Goal: Find specific page/section: Find specific page/section

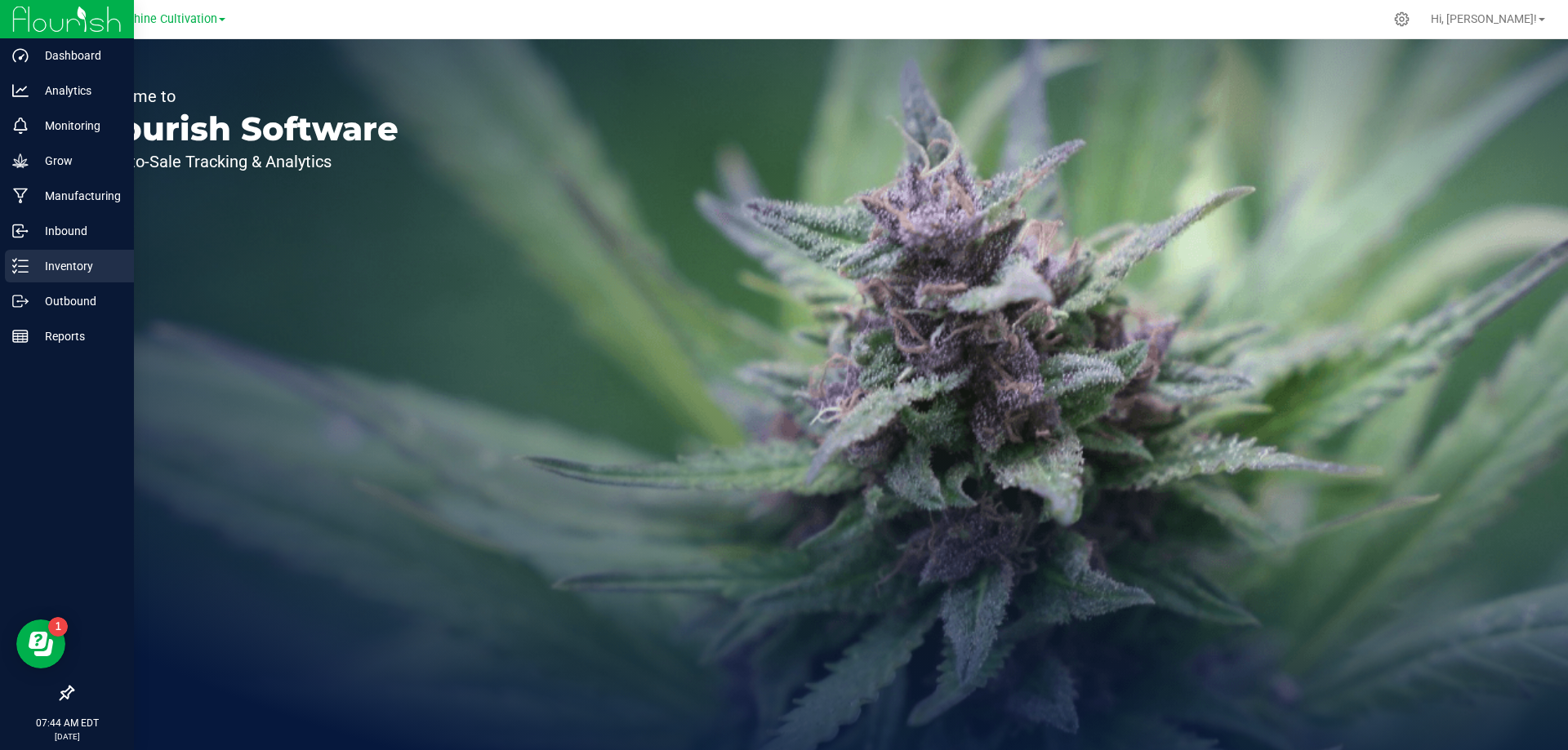
click at [19, 265] on icon at bounding box center [21, 266] width 17 height 17
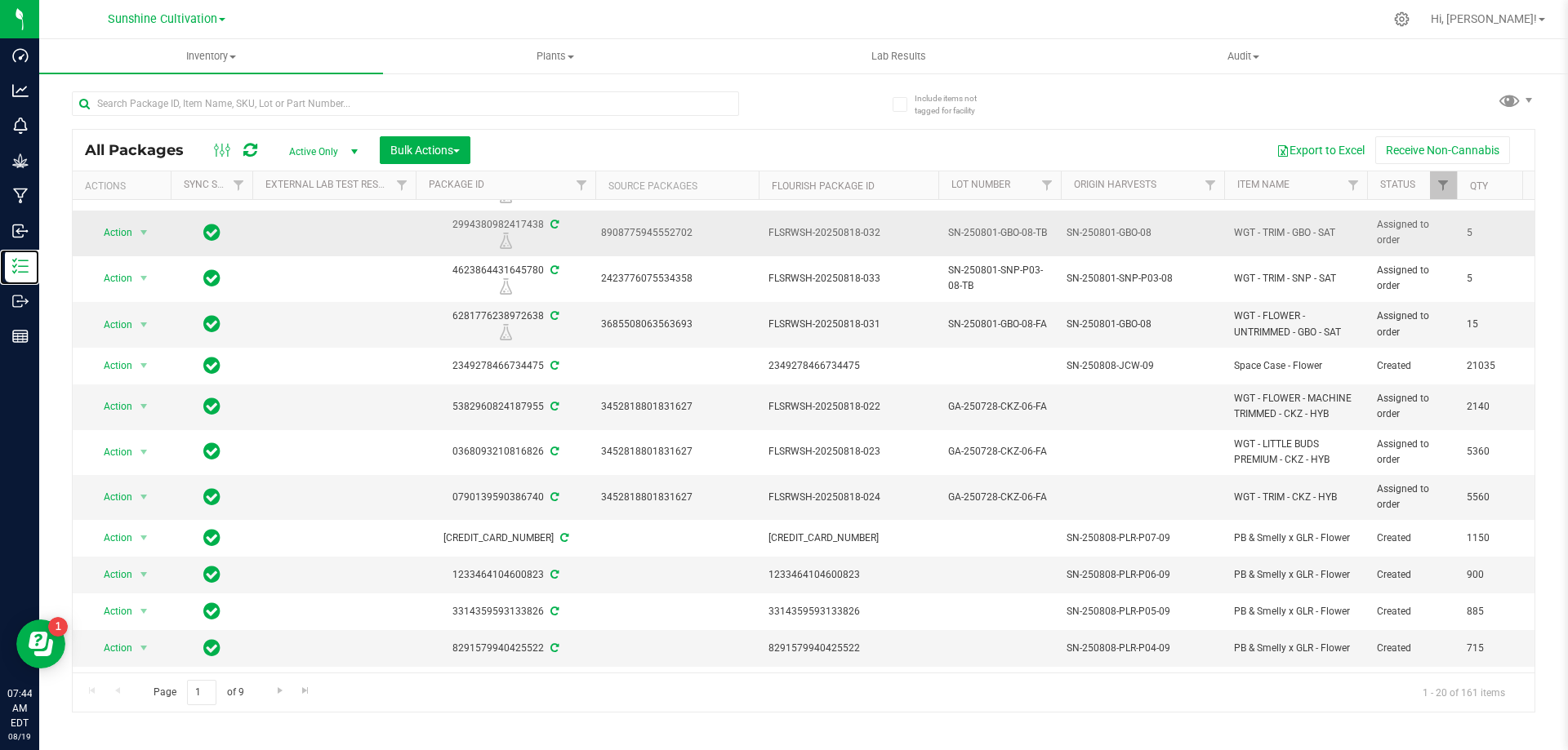
scroll to position [370, 0]
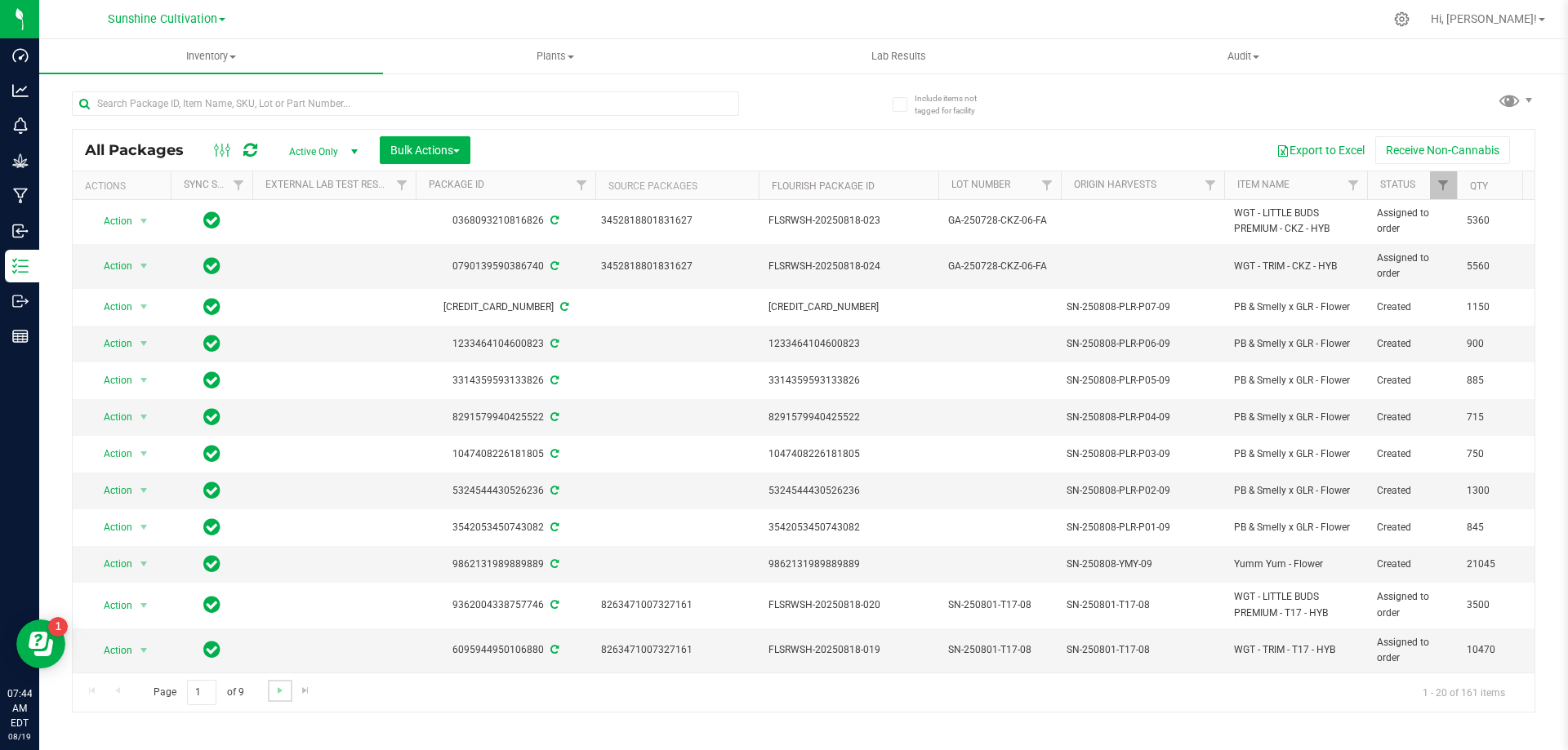
click at [271, 697] on link "Go to the next page" at bounding box center [280, 691] width 24 height 22
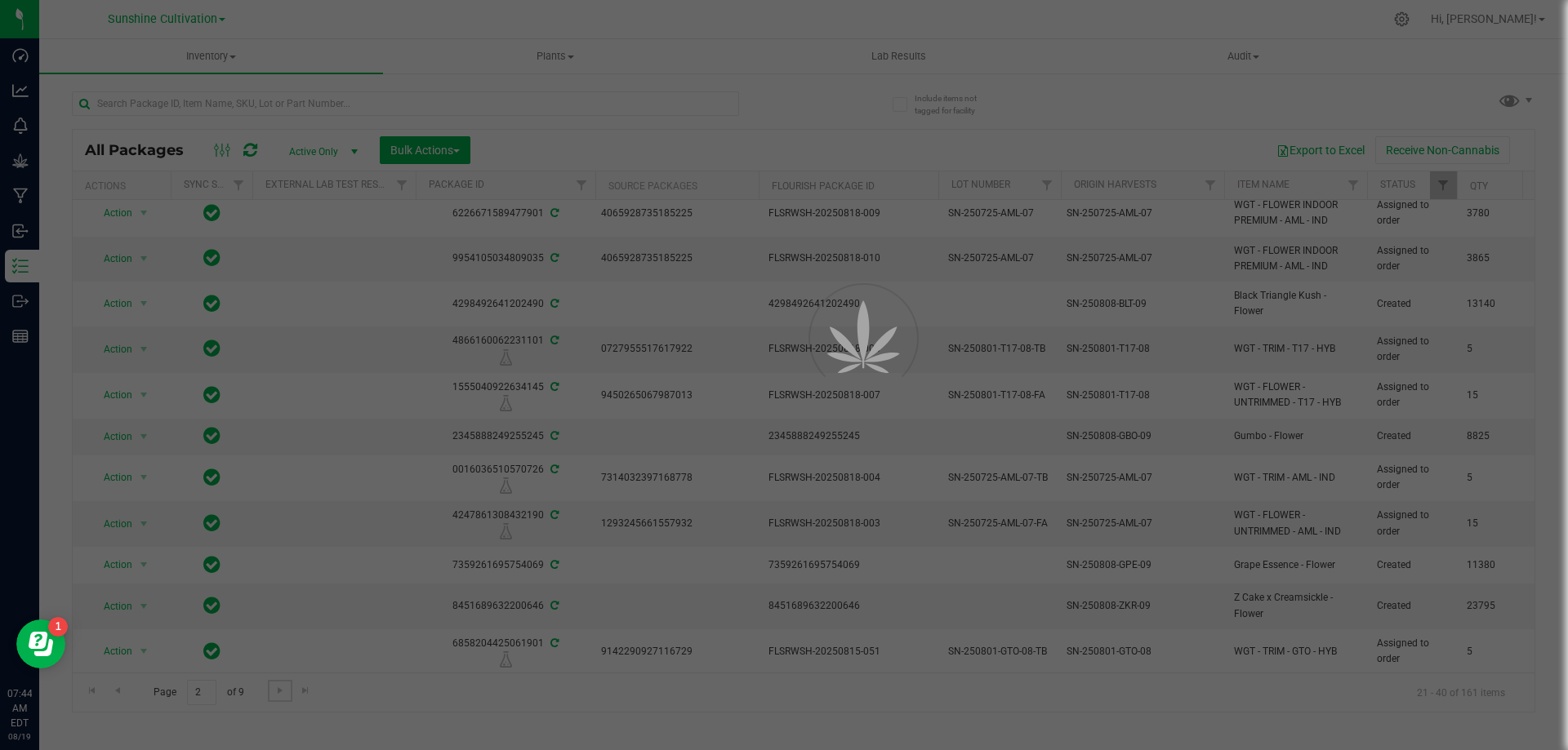
scroll to position [0, 0]
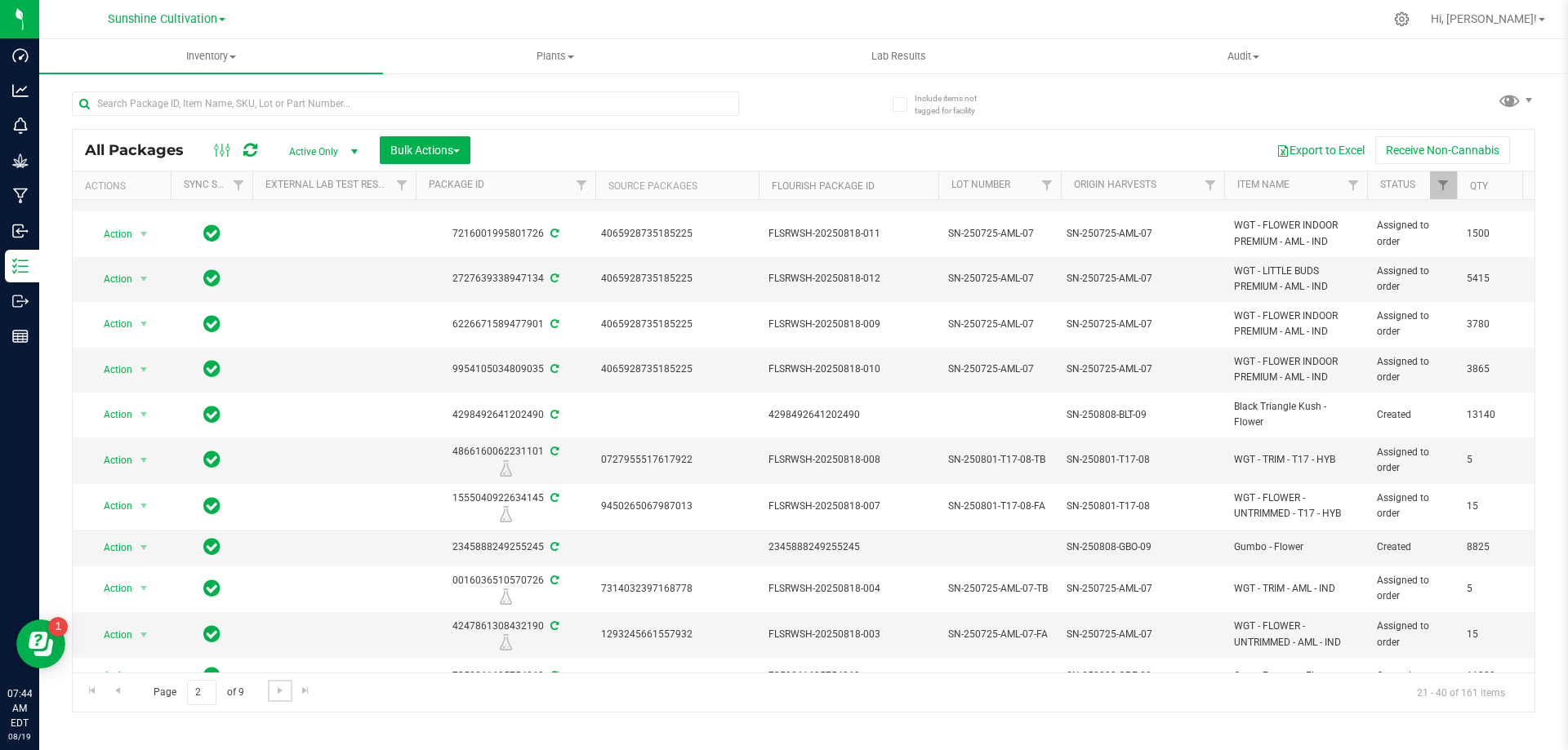
scroll to position [423, 0]
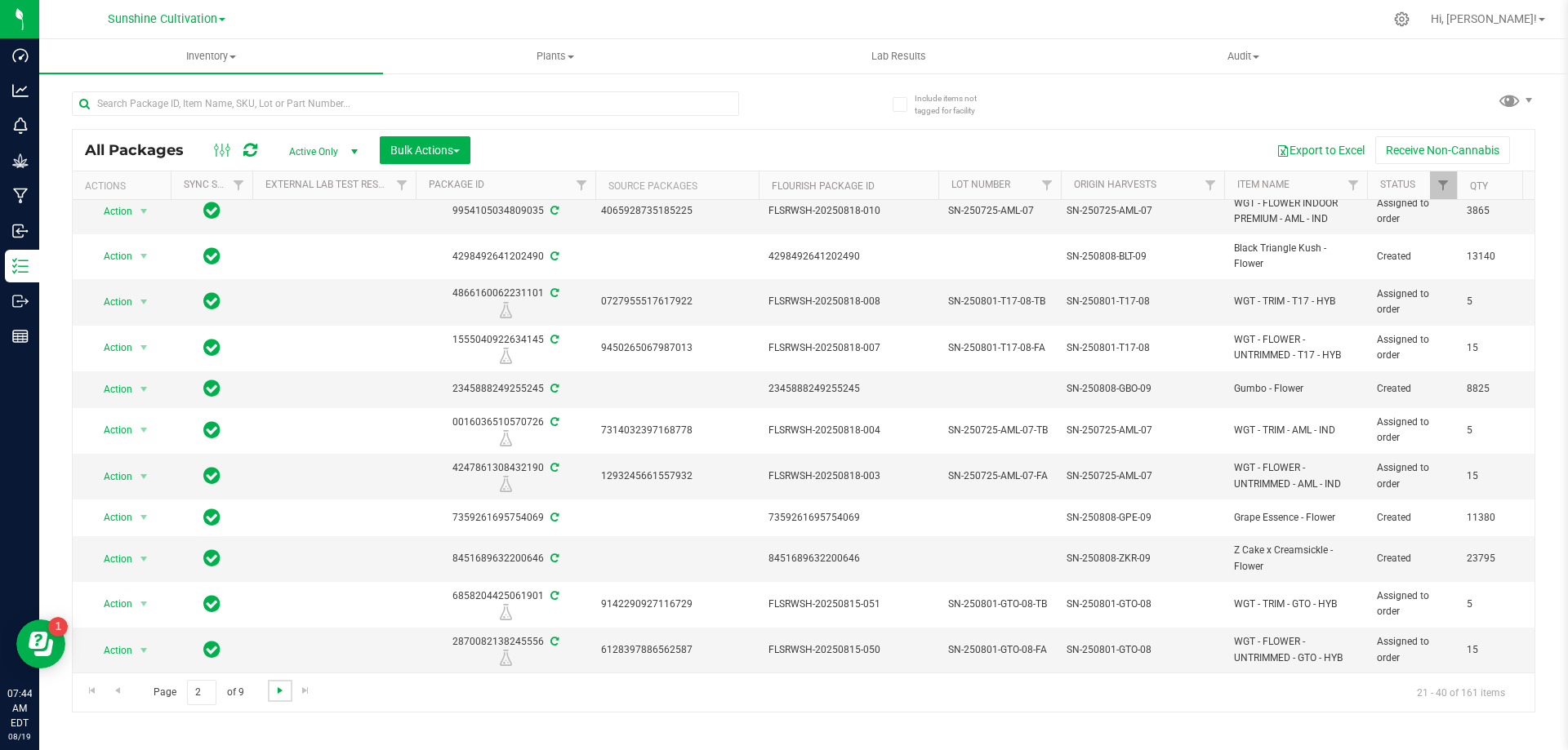
click at [276, 684] on span "Go to the next page" at bounding box center [280, 690] width 13 height 13
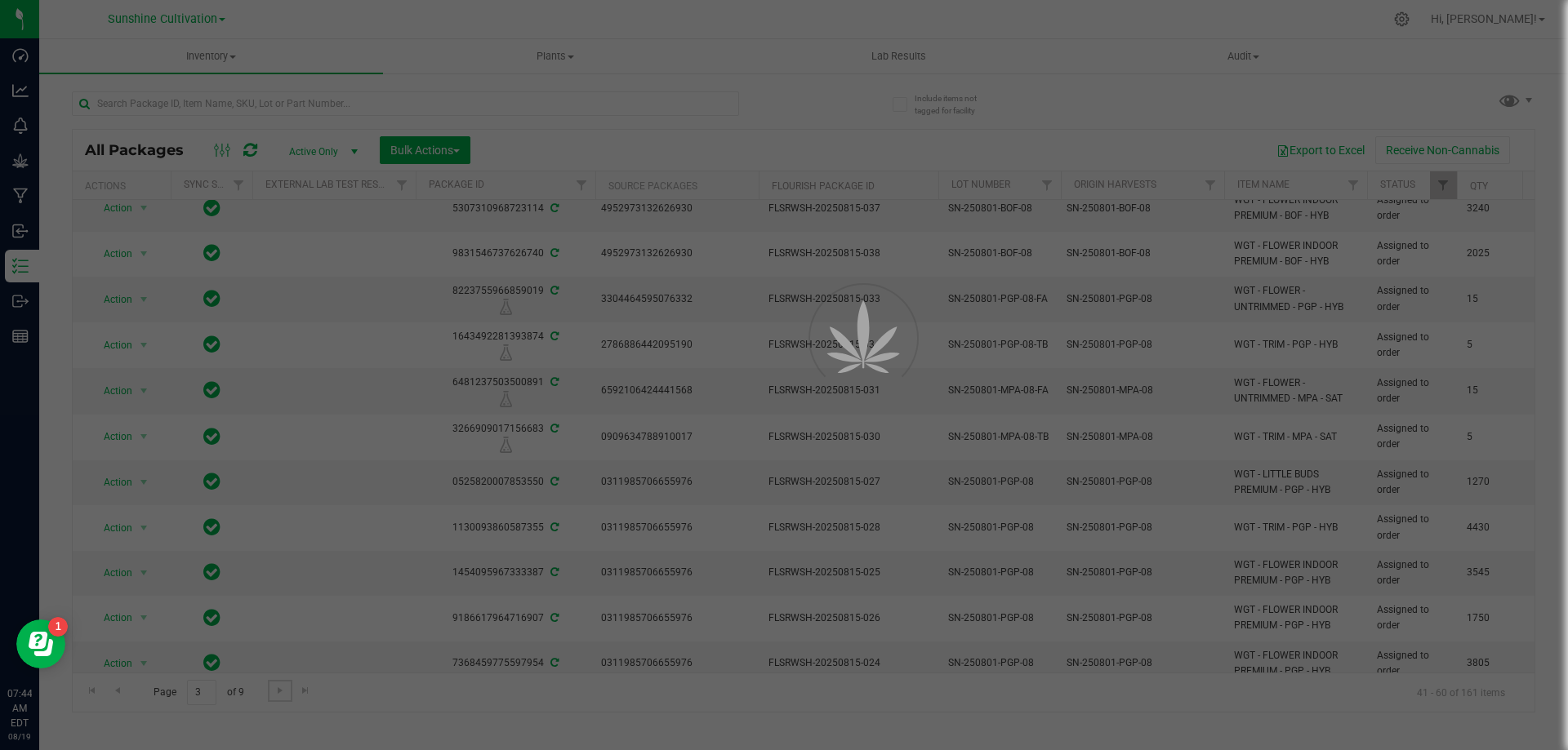
scroll to position [0, 0]
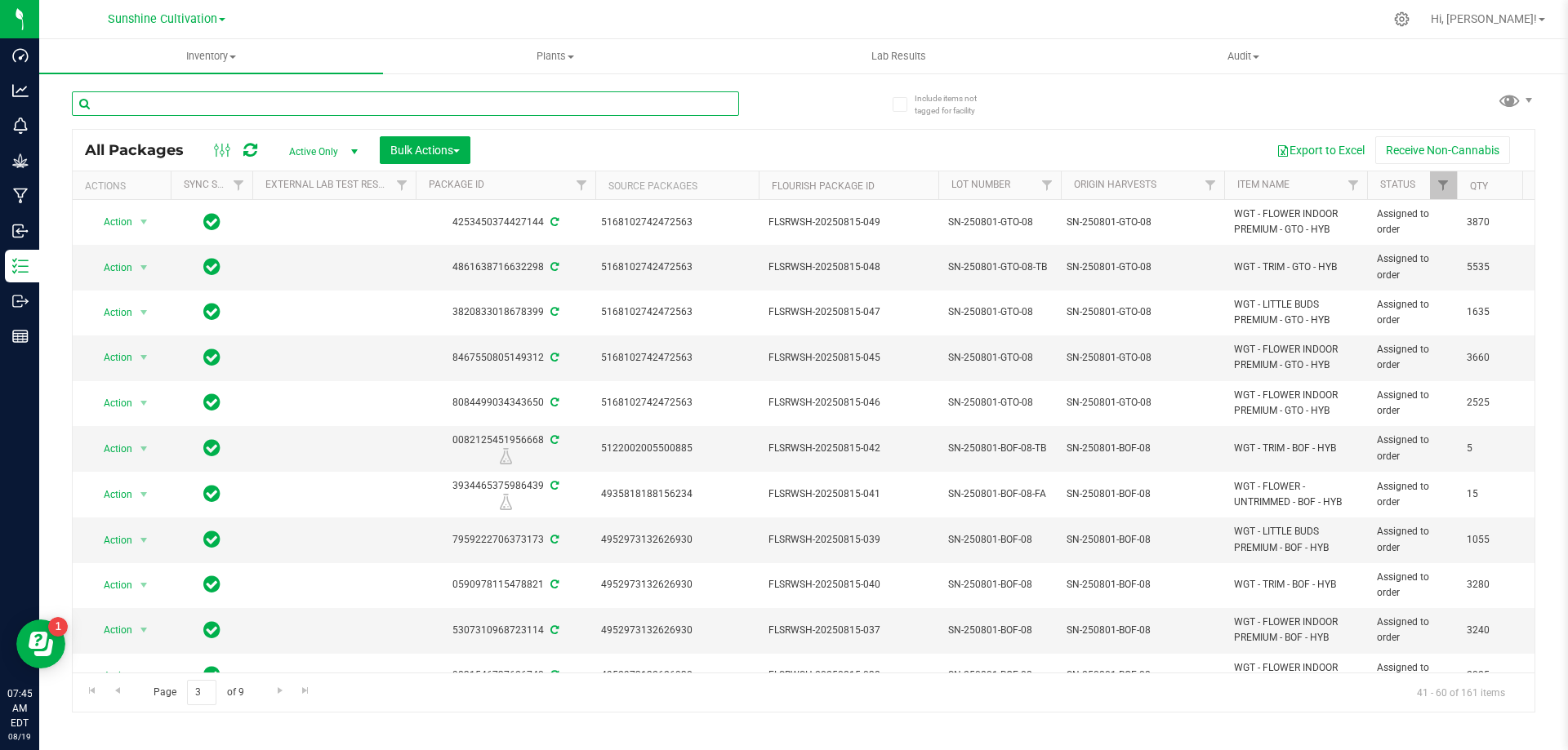
click at [326, 107] on input "text" at bounding box center [405, 104] width 667 height 25
type input "DLS"
